Goal: Task Accomplishment & Management: Complete application form

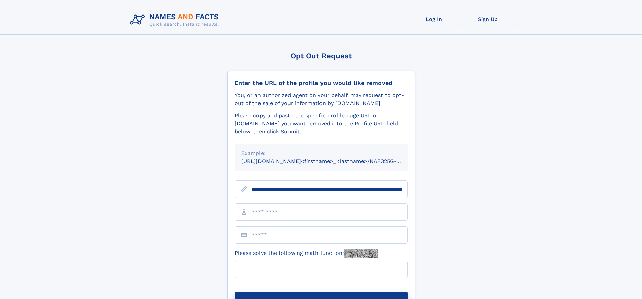
scroll to position [0, 72]
type input "**********"
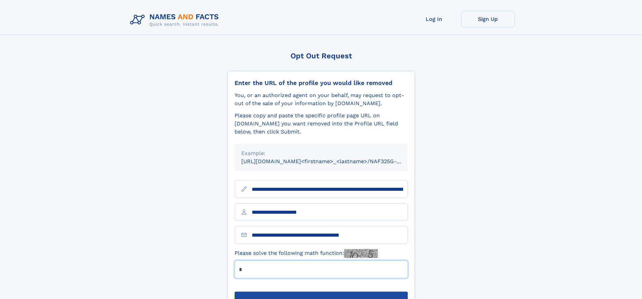
type input "*"
click at [321, 291] on button "Submit Opt Out Request" at bounding box center [321, 302] width 173 height 22
